Goal: Task Accomplishment & Management: Complete application form

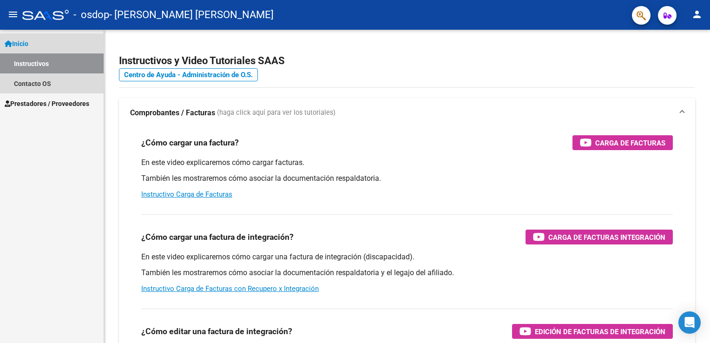
click at [41, 63] on link "Instructivos" at bounding box center [52, 63] width 104 height 20
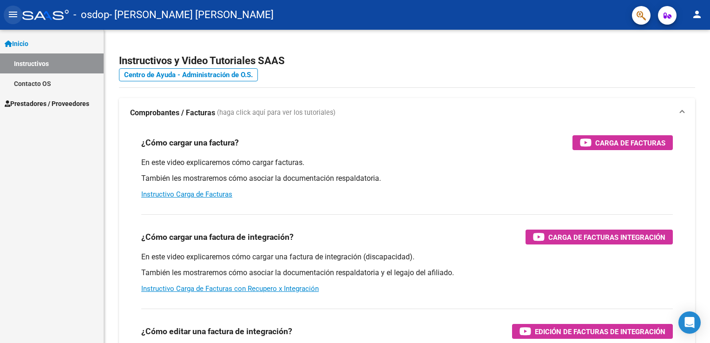
click at [9, 16] on mat-icon "menu" at bounding box center [12, 14] width 11 height 11
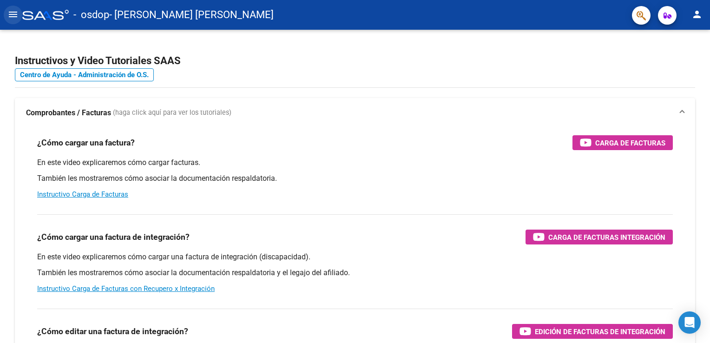
click at [9, 16] on mat-icon "menu" at bounding box center [12, 14] width 11 height 11
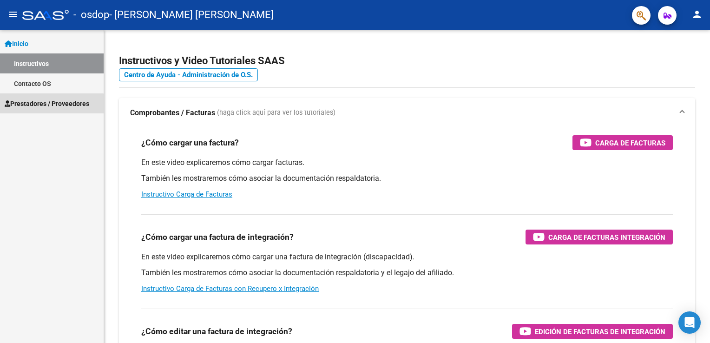
click at [36, 105] on span "Prestadores / Proveedores" at bounding box center [47, 104] width 85 height 10
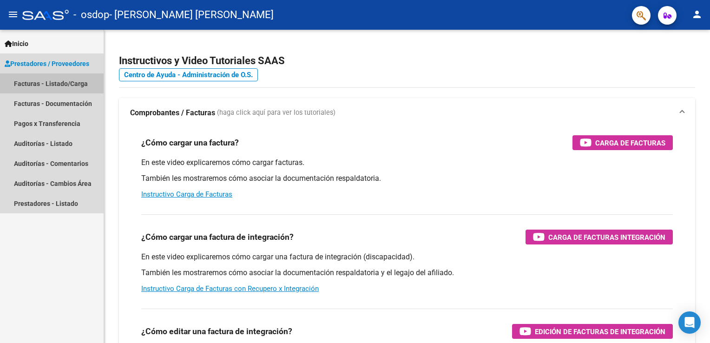
click at [54, 85] on link "Facturas - Listado/Carga" at bounding box center [52, 83] width 104 height 20
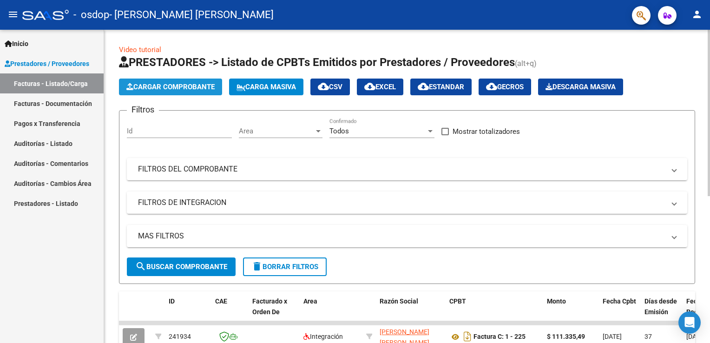
click at [186, 90] on span "Cargar Comprobante" at bounding box center [170, 87] width 88 height 8
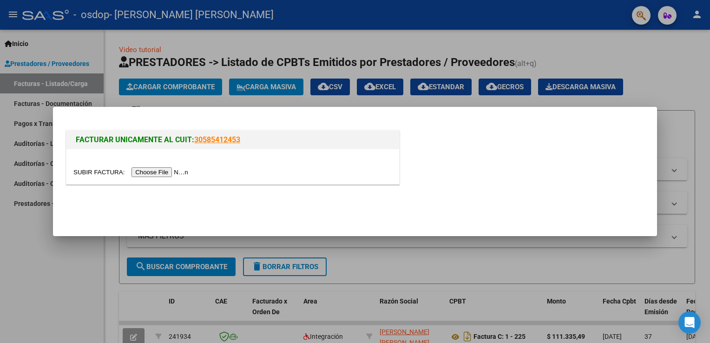
click at [151, 172] on input "file" at bounding box center [132, 172] width 118 height 10
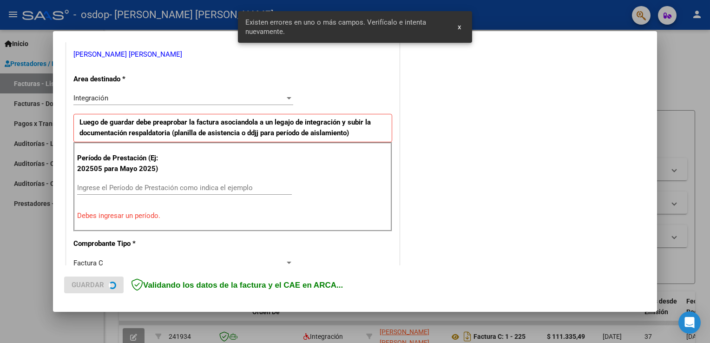
scroll to position [194, 0]
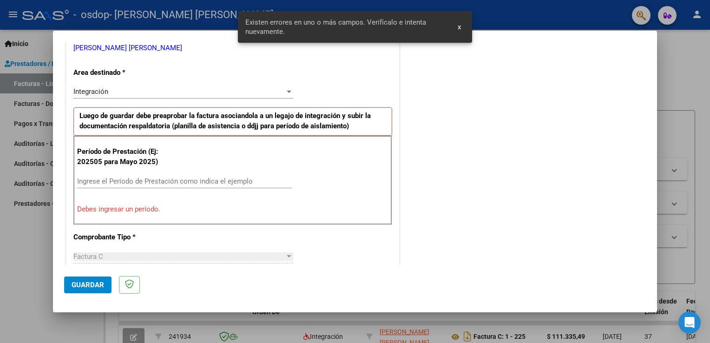
click at [326, 172] on div "Período de Prestación (Ej: 202505 para Mayo 2025) Ingrese el Período de Prestac…" at bounding box center [232, 180] width 319 height 89
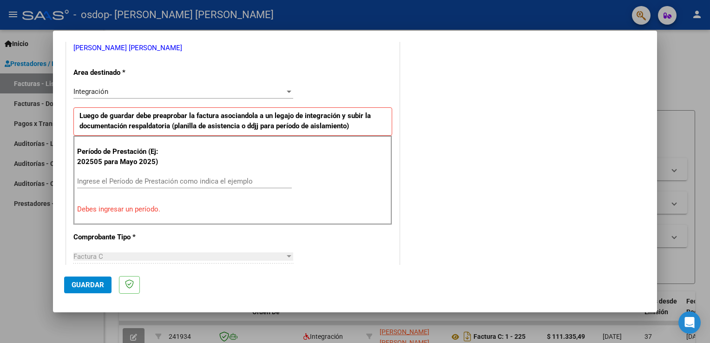
click at [424, 165] on div "COMENTARIOS Comentarios del Prestador / Gerenciador:" at bounding box center [524, 274] width 244 height 832
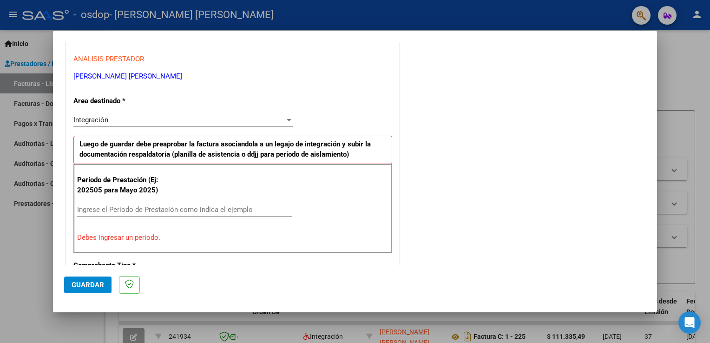
scroll to position [188, 0]
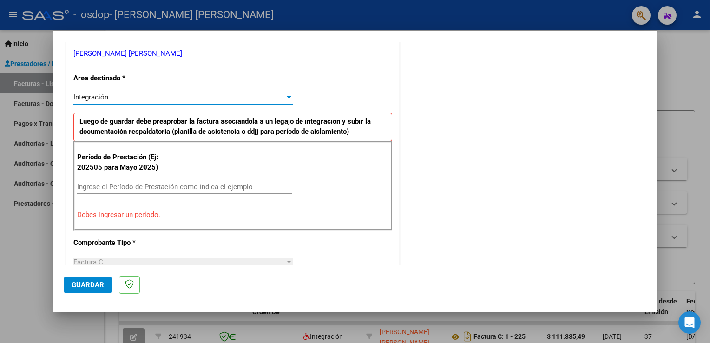
click at [122, 98] on div "Integración" at bounding box center [178, 97] width 211 height 8
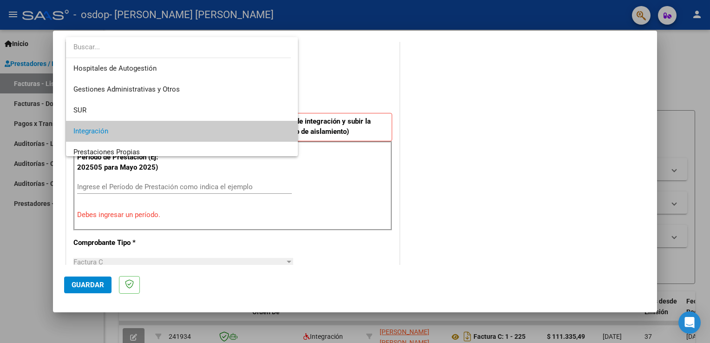
scroll to position [34, 0]
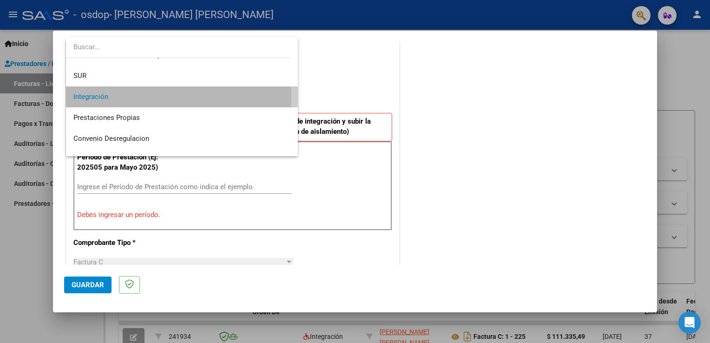
click at [122, 98] on span "Integración" at bounding box center [182, 96] width 218 height 21
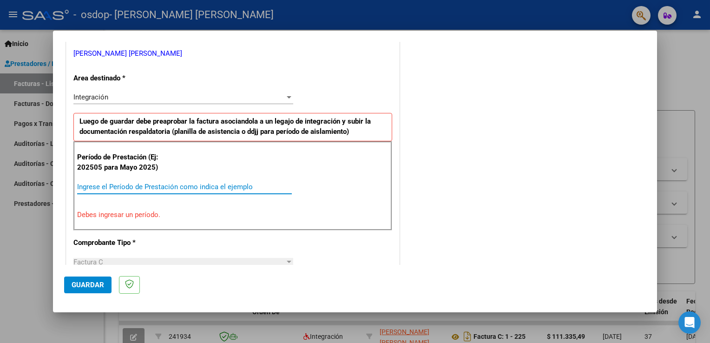
click at [126, 187] on input "Ingrese el Período de Prestación como indica el ejemplo" at bounding box center [184, 187] width 215 height 8
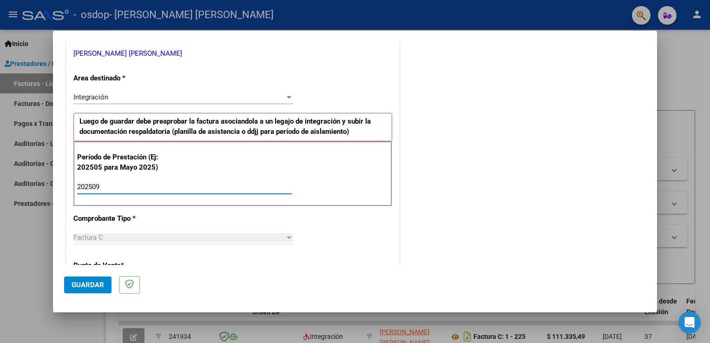
type input "202509"
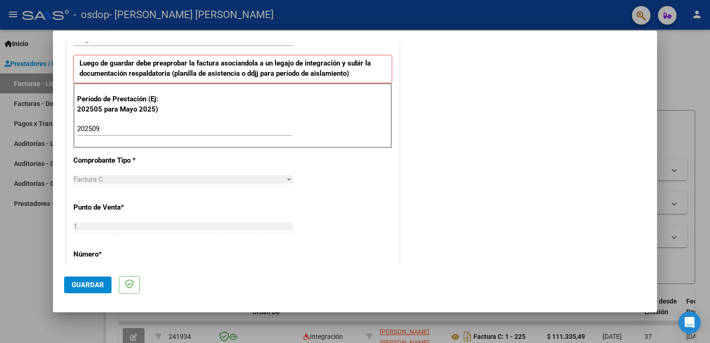
scroll to position [248, 0]
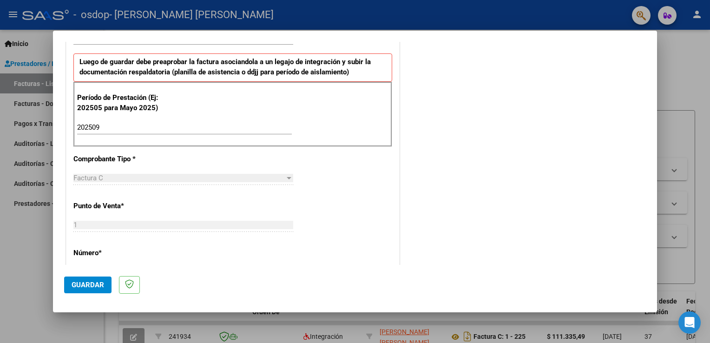
click at [251, 130] on input "202509" at bounding box center [184, 127] width 215 height 8
click at [328, 200] on div "CUIT * 27-40450726-0 Ingresar CUIT ANALISIS PRESTADOR [PERSON_NAME] [PERSON_NAM…" at bounding box center [232, 260] width 333 height 700
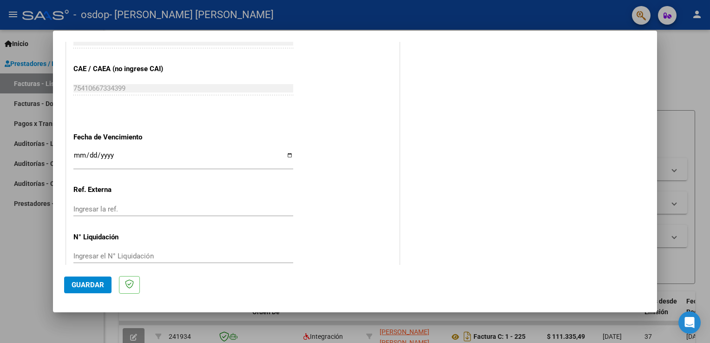
scroll to position [594, 0]
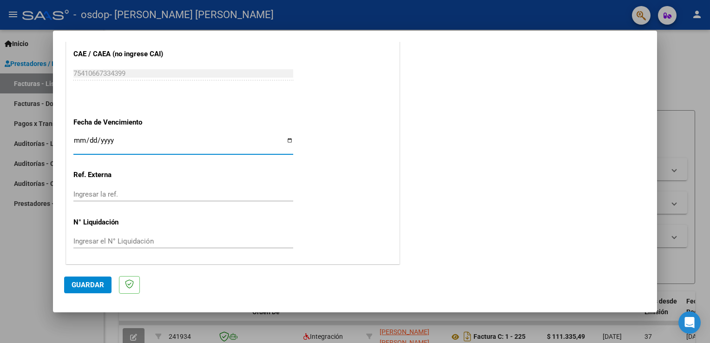
click at [288, 139] on input "Ingresar la fecha" at bounding box center [183, 144] width 220 height 15
click at [289, 141] on input "Ingresar la fecha" at bounding box center [183, 144] width 220 height 15
type input "[DATE]"
click at [169, 187] on div "Ingresar la ref." at bounding box center [183, 194] width 220 height 14
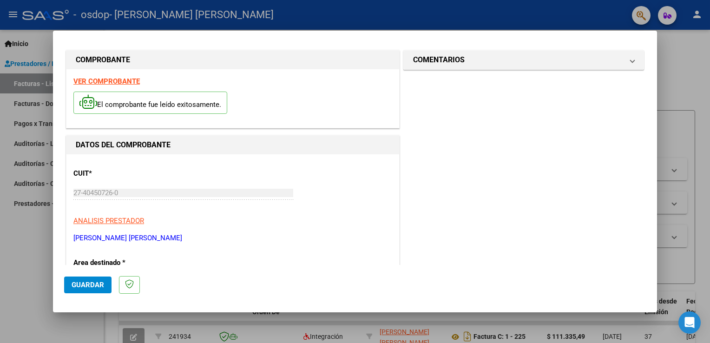
scroll to position [0, 0]
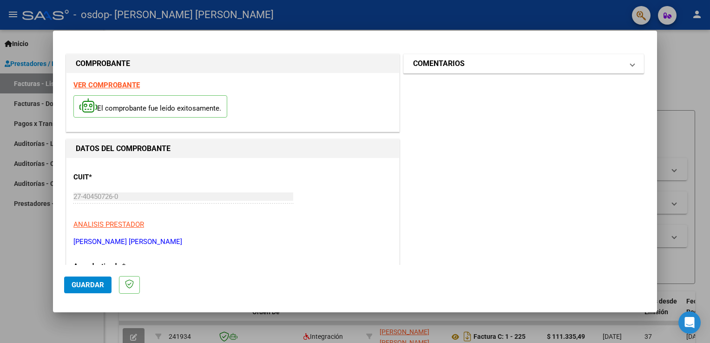
click at [588, 61] on mat-panel-title "COMENTARIOS" at bounding box center [518, 63] width 210 height 11
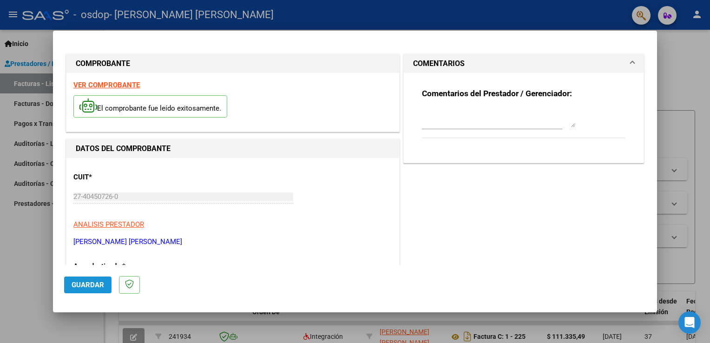
click at [85, 283] on span "Guardar" at bounding box center [88, 285] width 33 height 8
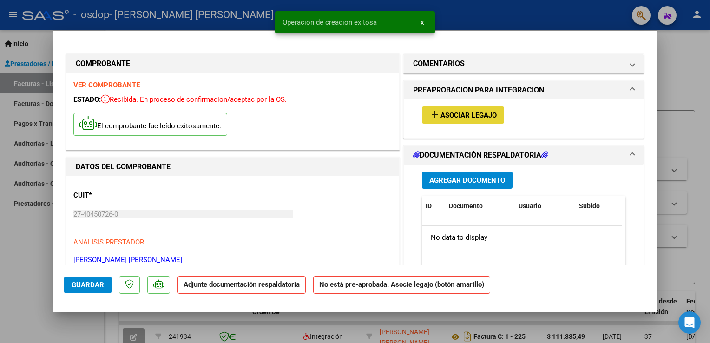
click at [473, 113] on span "Asociar Legajo" at bounding box center [469, 115] width 56 height 8
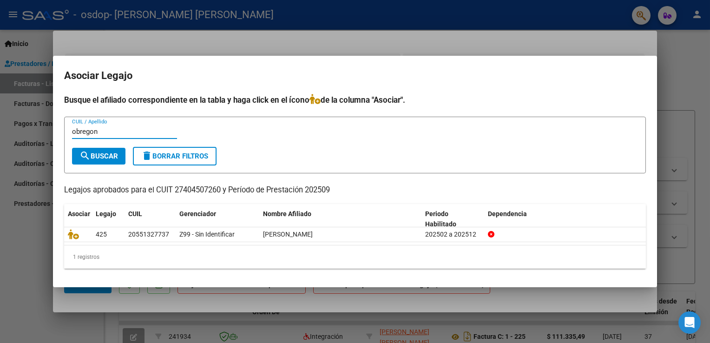
type input "obregon"
click at [91, 156] on span "search Buscar" at bounding box center [98, 156] width 39 height 8
click at [132, 139] on div "obregon CUIL / Apellido" at bounding box center [124, 136] width 105 height 23
drag, startPoint x: 121, startPoint y: 134, endPoint x: 38, endPoint y: 137, distance: 83.3
click at [38, 137] on div "COMPROBANTE VER COMPROBANTE ESTADO: Recibida. En proceso de confirmacion/acepta…" at bounding box center [355, 171] width 710 height 343
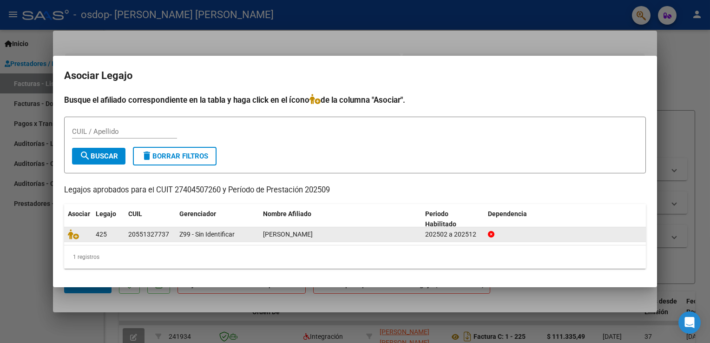
drag, startPoint x: 172, startPoint y: 235, endPoint x: 126, endPoint y: 234, distance: 46.0
click at [126, 234] on datatable-body-cell "20551327737" at bounding box center [150, 234] width 51 height 14
copy div "20551327737"
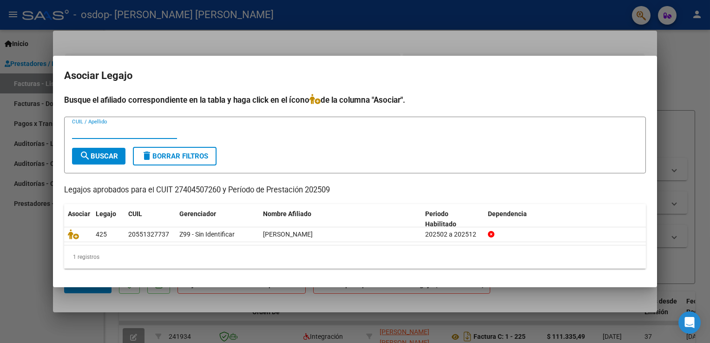
click at [107, 132] on input "CUIL / Apellido" at bounding box center [124, 131] width 105 height 8
paste input "20551327737"
type input "20551327737"
click at [104, 157] on span "search Buscar" at bounding box center [98, 156] width 39 height 8
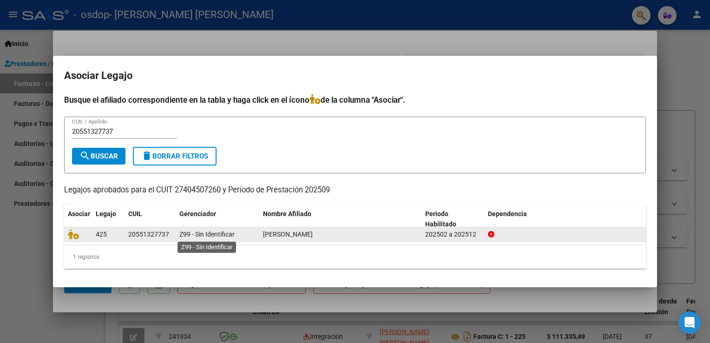
click at [187, 237] on span "Z99 - Sin Identificar" at bounding box center [206, 234] width 55 height 7
click at [346, 230] on div "[PERSON_NAME]" at bounding box center [340, 234] width 155 height 11
click at [474, 237] on div "202502 a 202512" at bounding box center [452, 234] width 55 height 11
click at [490, 235] on icon at bounding box center [491, 234] width 7 height 7
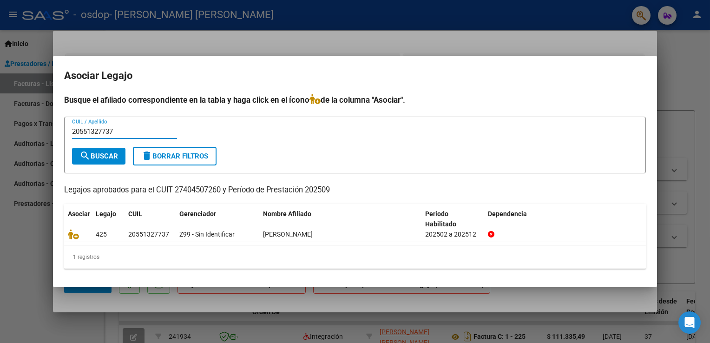
drag, startPoint x: 123, startPoint y: 128, endPoint x: 32, endPoint y: 135, distance: 91.8
click at [32, 135] on div "COMPROBANTE VER COMPROBANTE ESTADO: Recibida. En proceso de confirmacion/acepta…" at bounding box center [355, 171] width 710 height 343
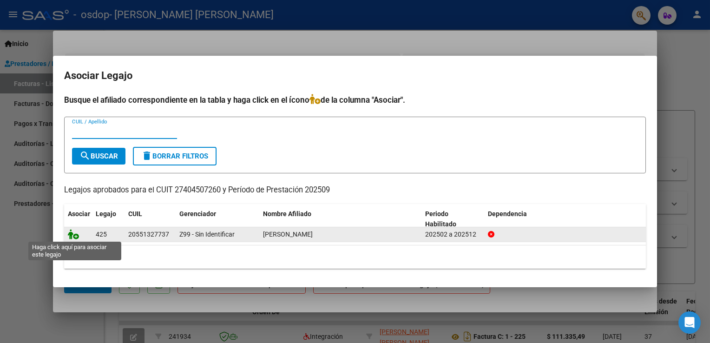
click at [74, 234] on icon at bounding box center [73, 234] width 11 height 10
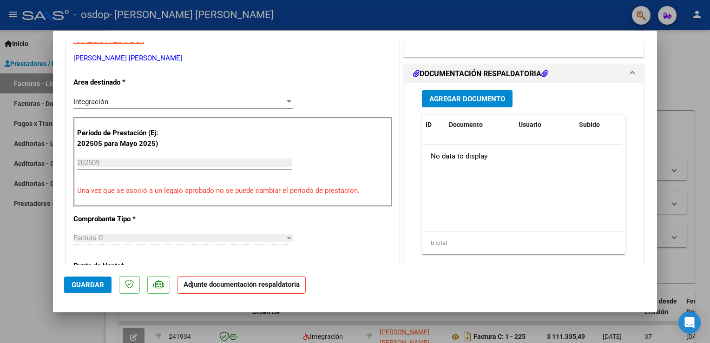
scroll to position [159, 0]
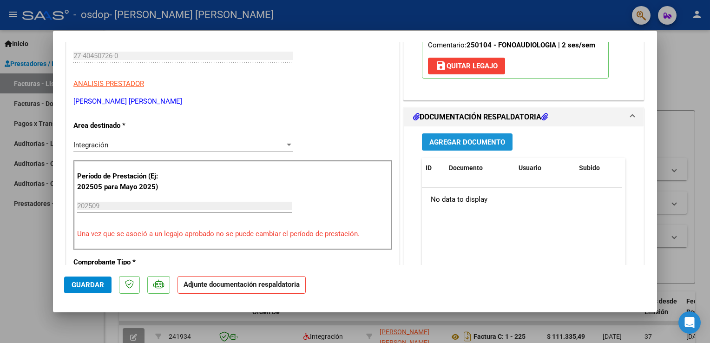
click at [454, 138] on span "Agregar Documento" at bounding box center [467, 142] width 76 height 8
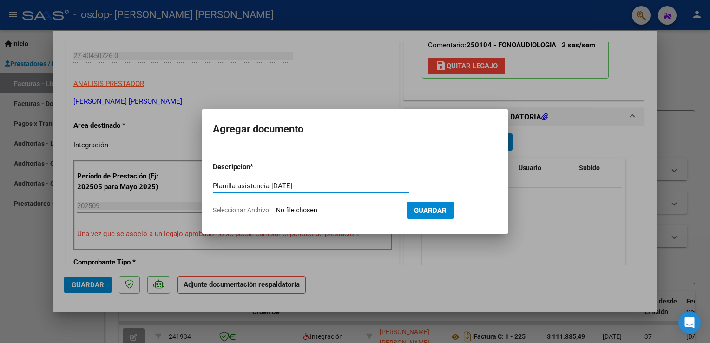
type input "Planilla asistencia [DATE]"
click at [330, 209] on input "Seleccionar Archivo" at bounding box center [337, 210] width 123 height 9
click at [295, 209] on input "Seleccionar Archivo" at bounding box center [337, 210] width 123 height 9
type input "C:\fakepath\Planilla asistencia. [PERSON_NAME]. S.pdf"
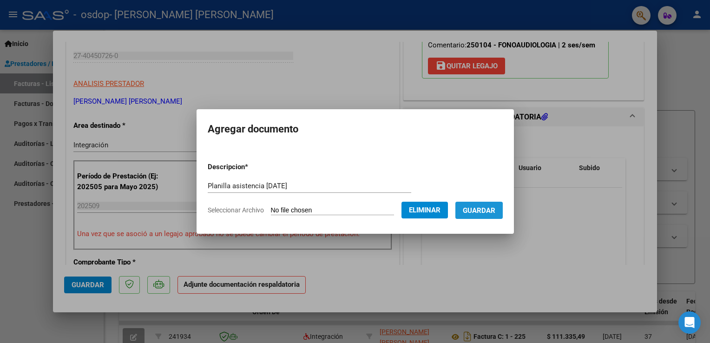
click at [477, 211] on span "Guardar" at bounding box center [479, 210] width 33 height 8
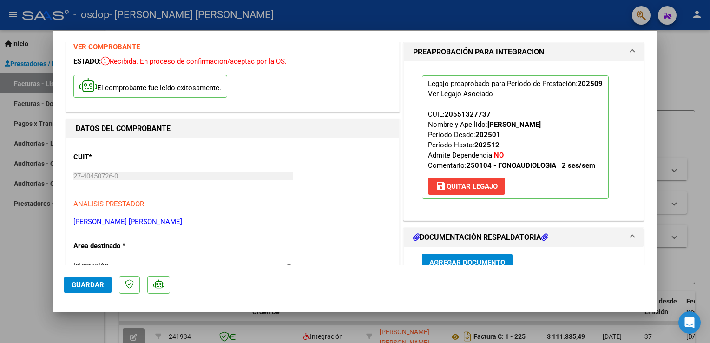
scroll to position [0, 0]
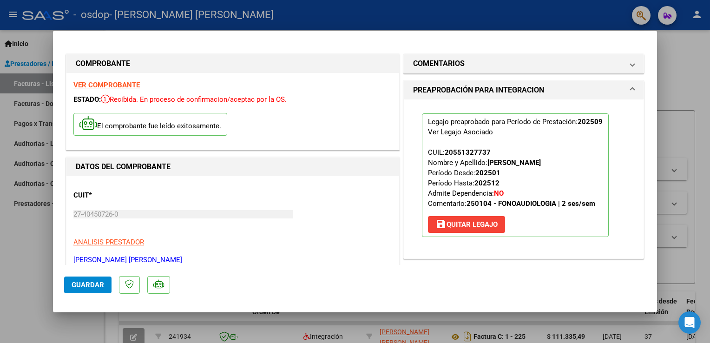
click at [87, 284] on span "Guardar" at bounding box center [88, 285] width 33 height 8
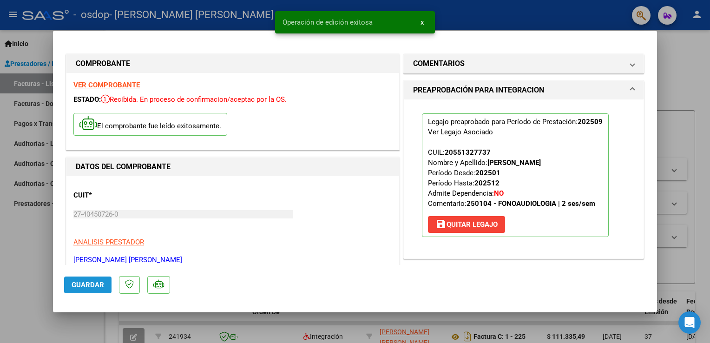
click at [87, 284] on span "Guardar" at bounding box center [88, 285] width 33 height 8
click at [218, 330] on div at bounding box center [355, 171] width 710 height 343
type input "$ 0,00"
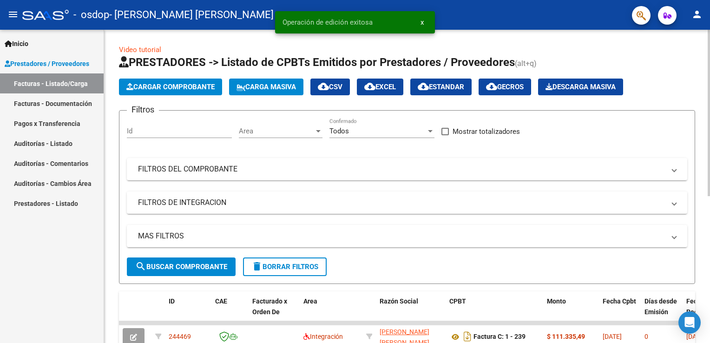
click at [115, 291] on div "Video tutorial PRESTADORES -> Listado de CPBTs Emitidos por Prestadores / Prove…" at bounding box center [407, 322] width 606 height 584
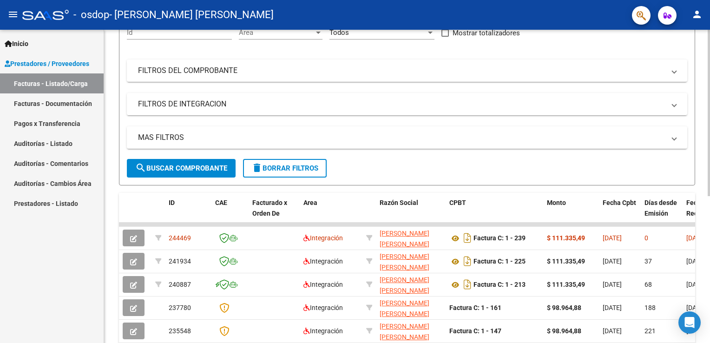
scroll to position [130, 0]
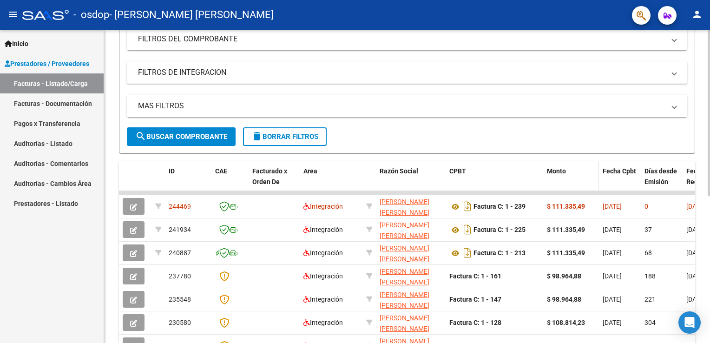
drag, startPoint x: 674, startPoint y: 176, endPoint x: 562, endPoint y: 179, distance: 112.5
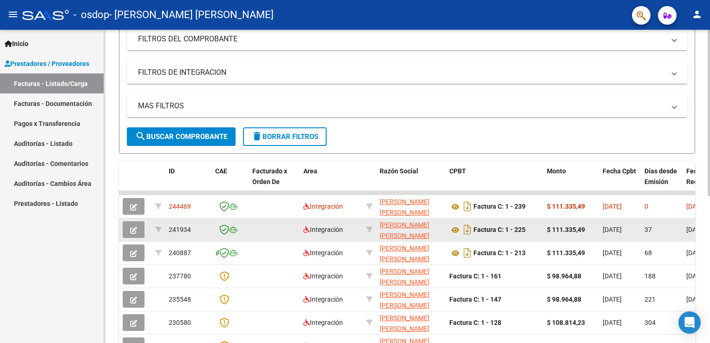
click at [459, 220] on datatable-body-cell "Factura C: 1 - 225" at bounding box center [495, 229] width 98 height 23
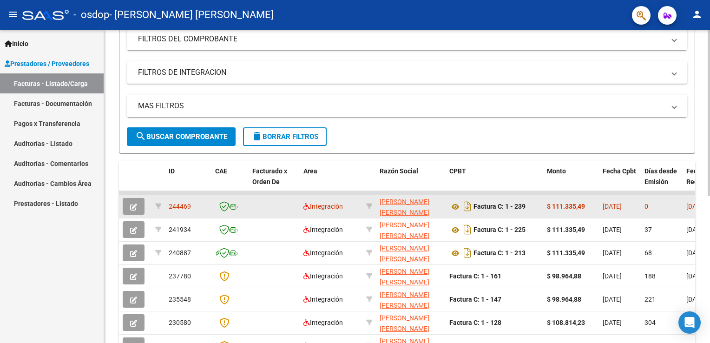
click at [600, 209] on datatable-body-cell "[DATE]" at bounding box center [620, 206] width 42 height 23
drag, startPoint x: 668, startPoint y: 204, endPoint x: 585, endPoint y: 206, distance: 82.8
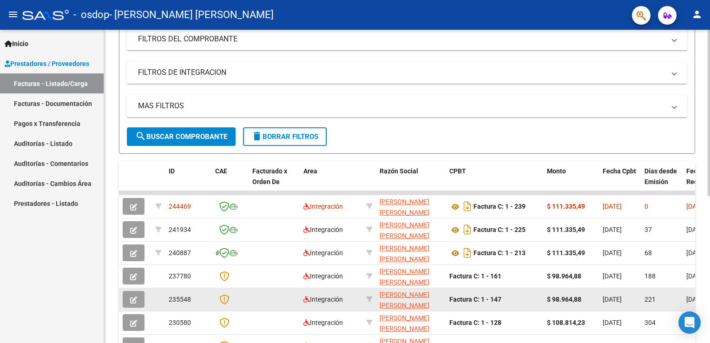
click at [515, 298] on div "Factura C: 1 - 147" at bounding box center [494, 299] width 90 height 11
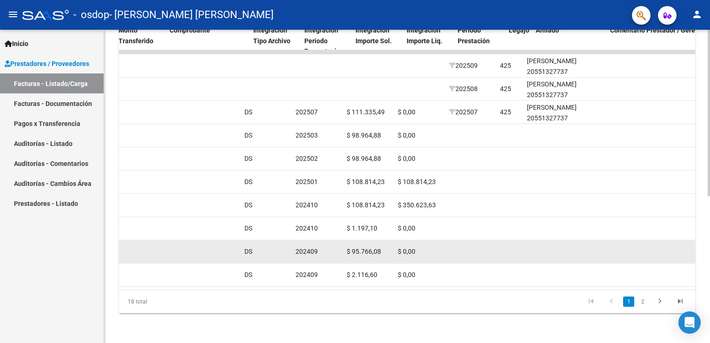
scroll to position [0, 0]
